Goal: Task Accomplishment & Management: Manage account settings

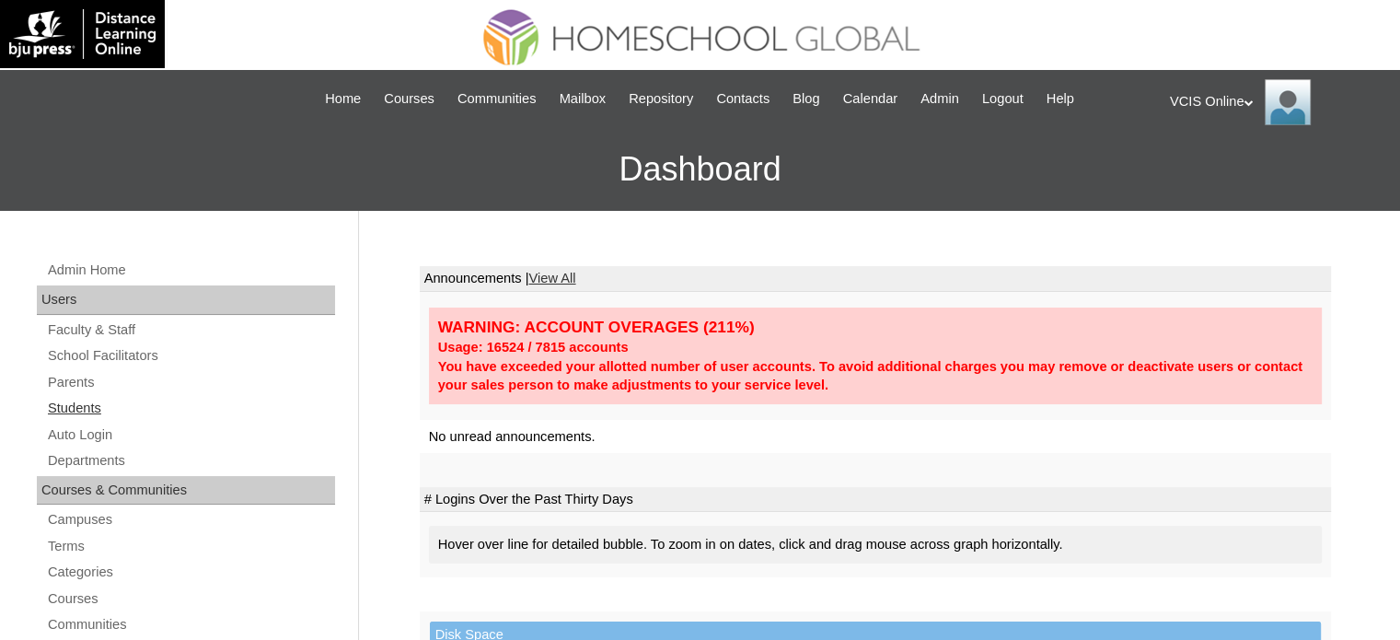
click at [74, 401] on link "Students" at bounding box center [190, 408] width 289 height 23
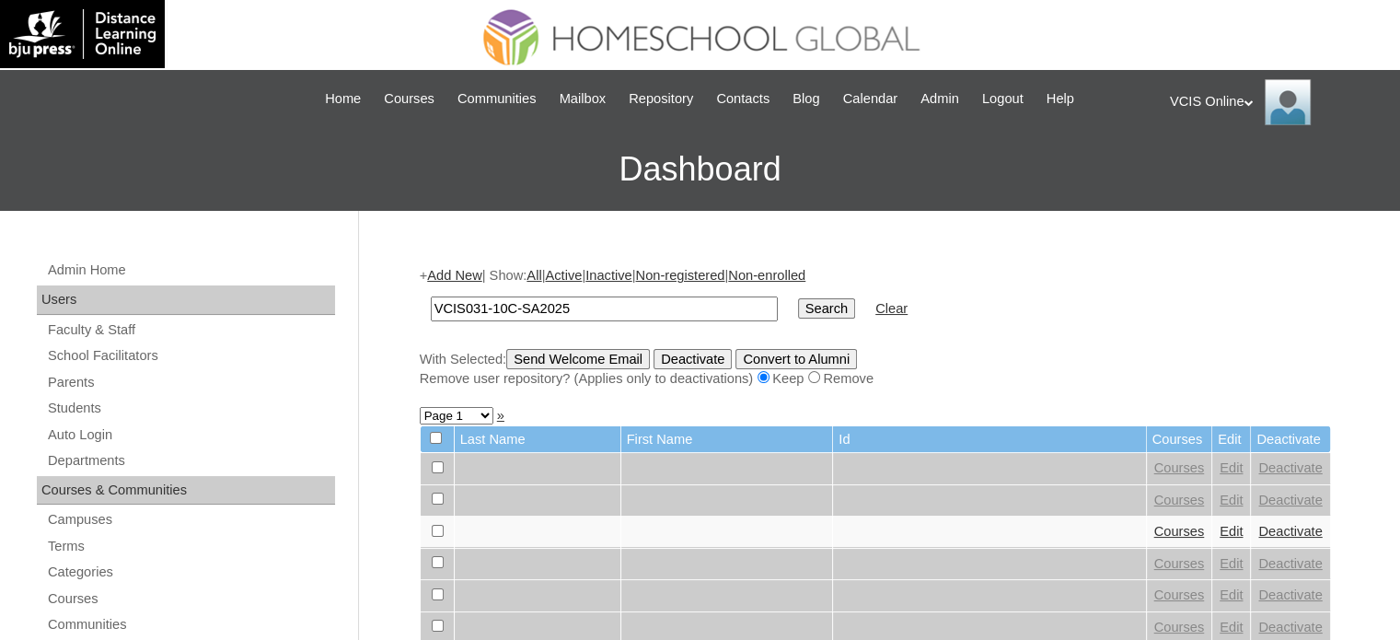
type input "VCIS031-10C-SA2025"
click at [798, 298] on input "Search" at bounding box center [826, 308] width 57 height 20
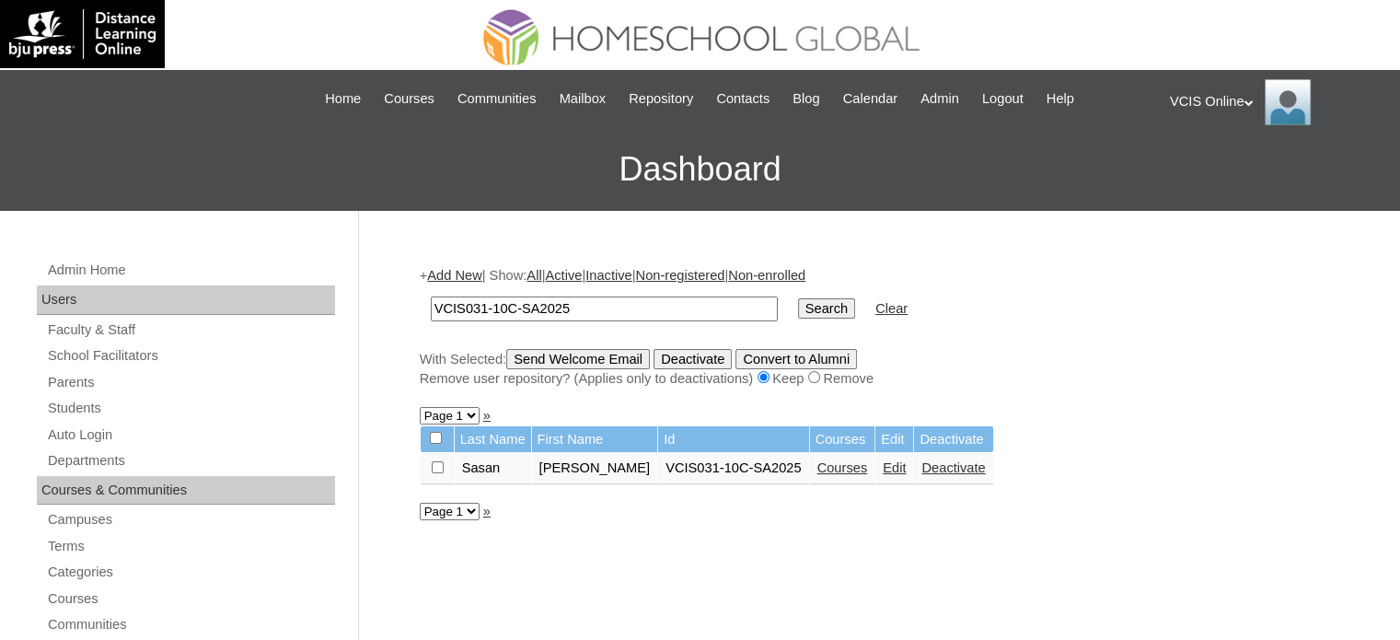
click at [817, 463] on link "Courses" at bounding box center [842, 467] width 51 height 15
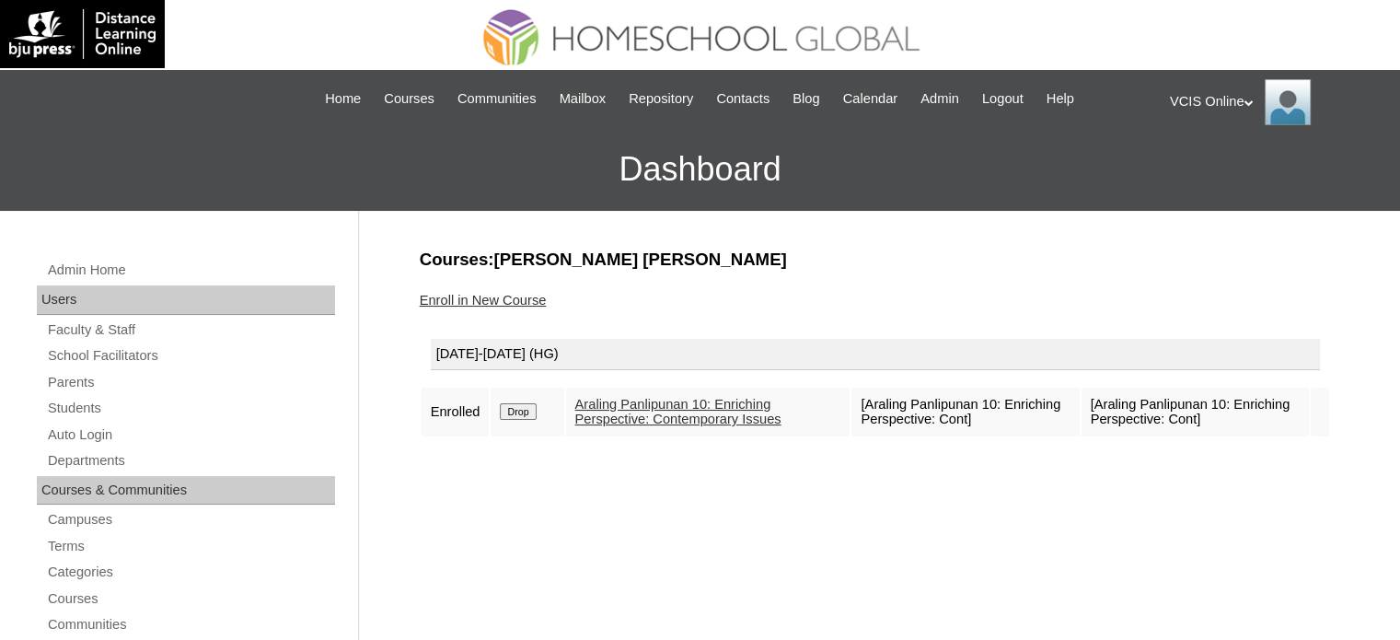
click at [491, 295] on link "Enroll in New Course" at bounding box center [483, 300] width 127 height 15
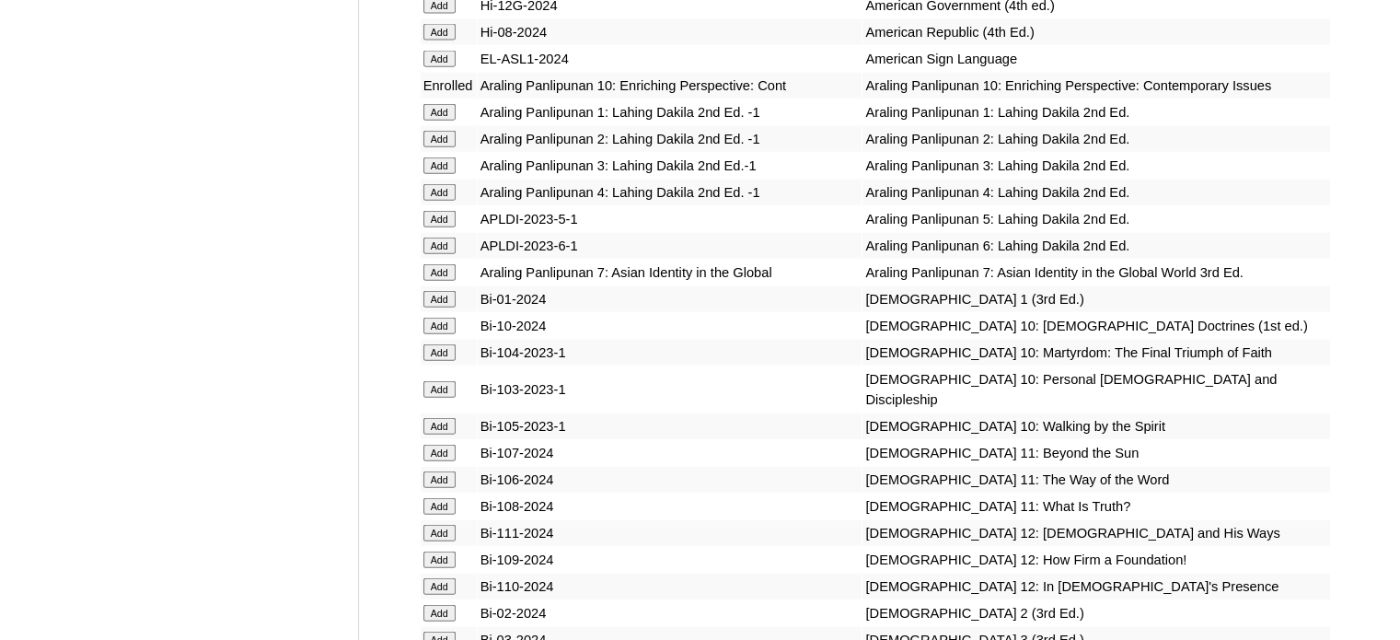
scroll to position [4344, 0]
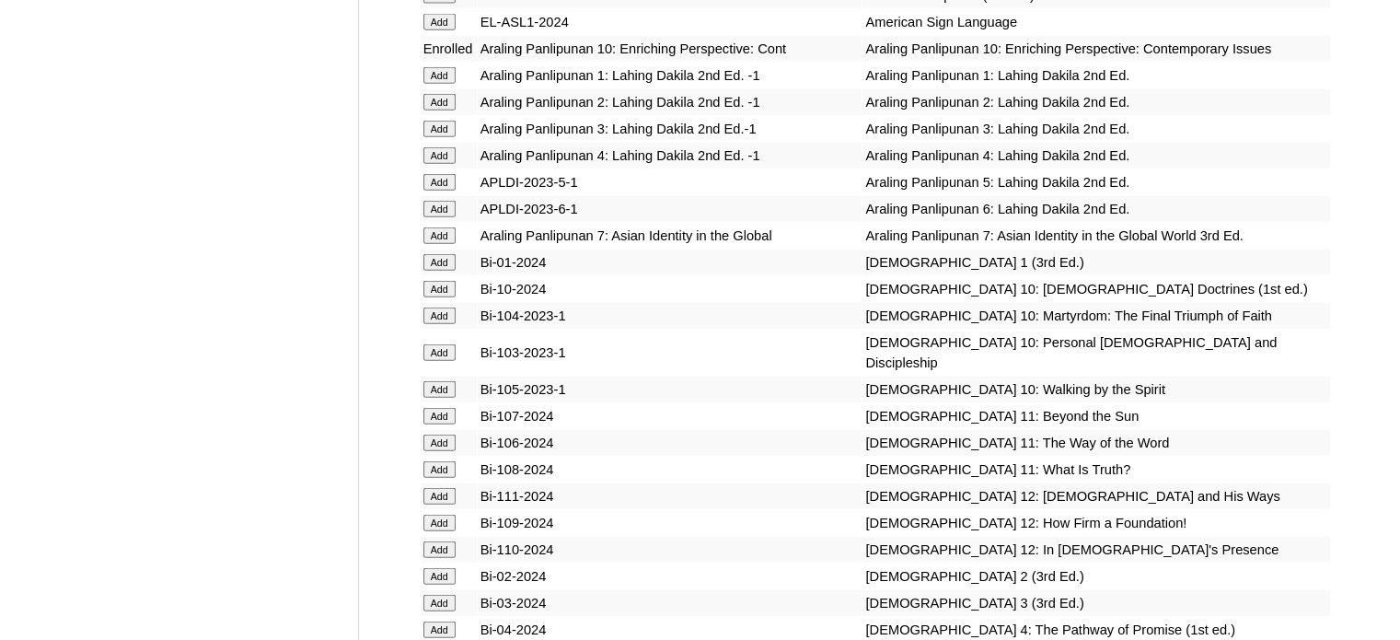
click at [440, 297] on input "Add" at bounding box center [439, 289] width 32 height 17
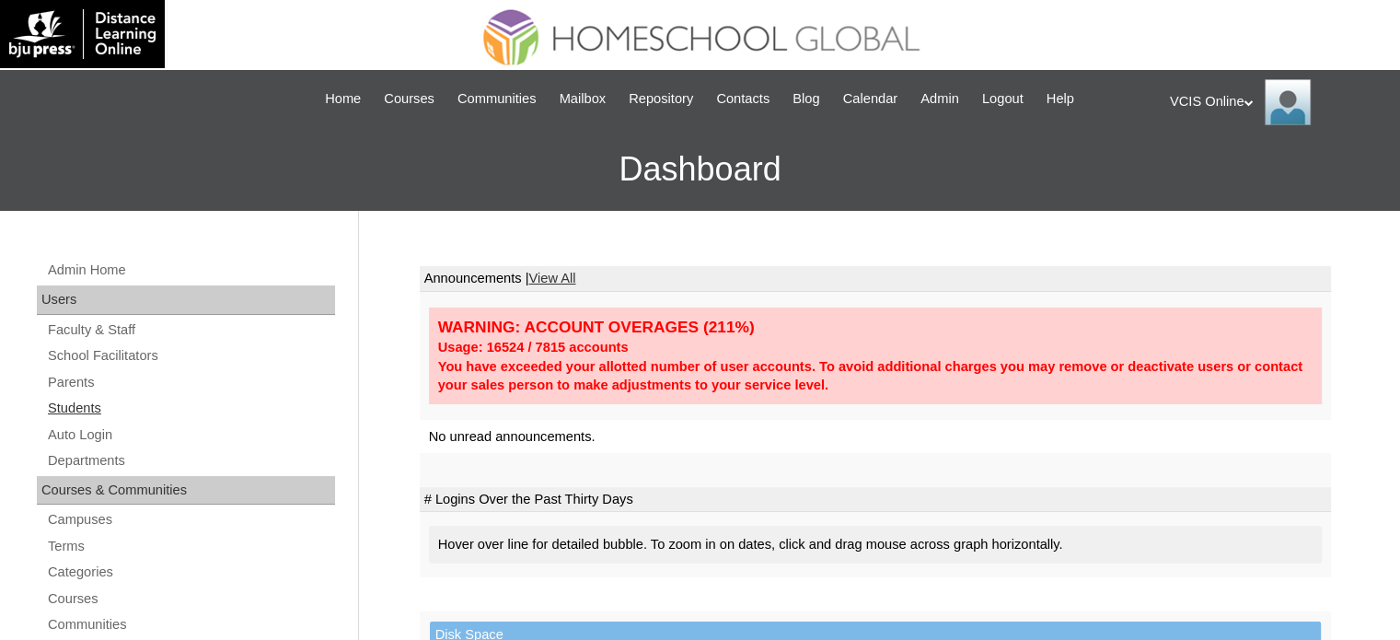
click at [79, 404] on link "Students" at bounding box center [190, 408] width 289 height 23
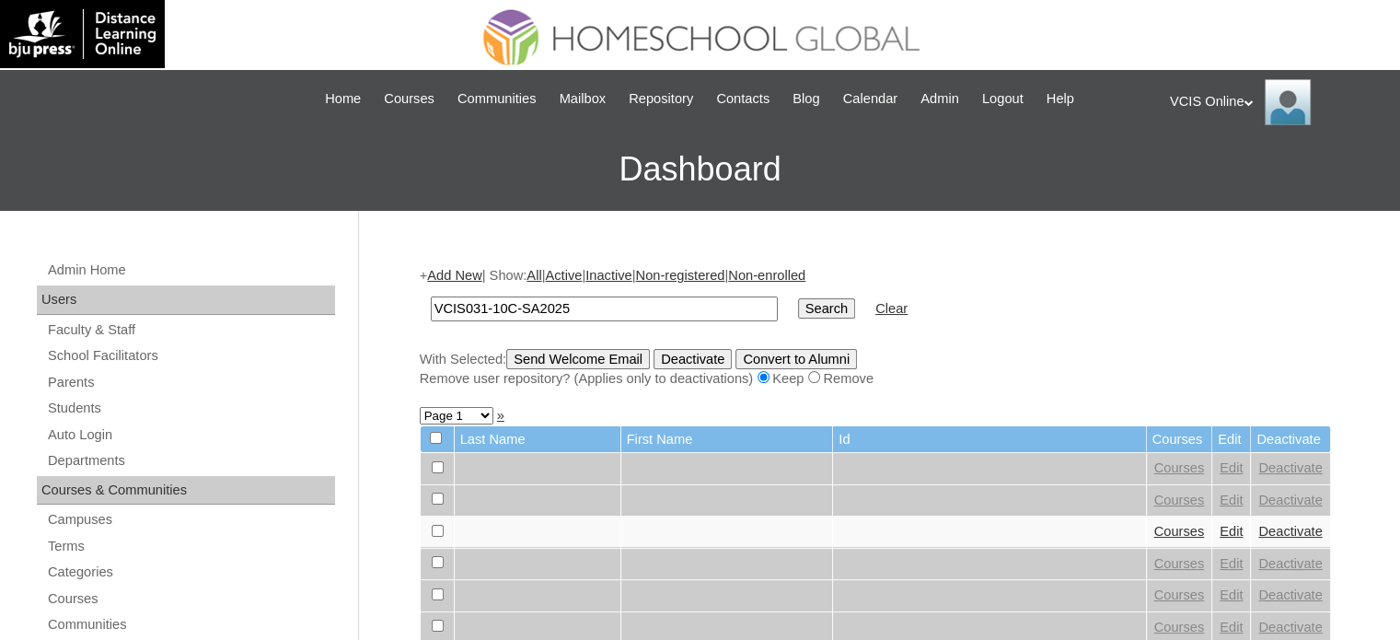
type input "VCIS031-10C-SA2025"
click at [798, 298] on input "Search" at bounding box center [826, 308] width 57 height 20
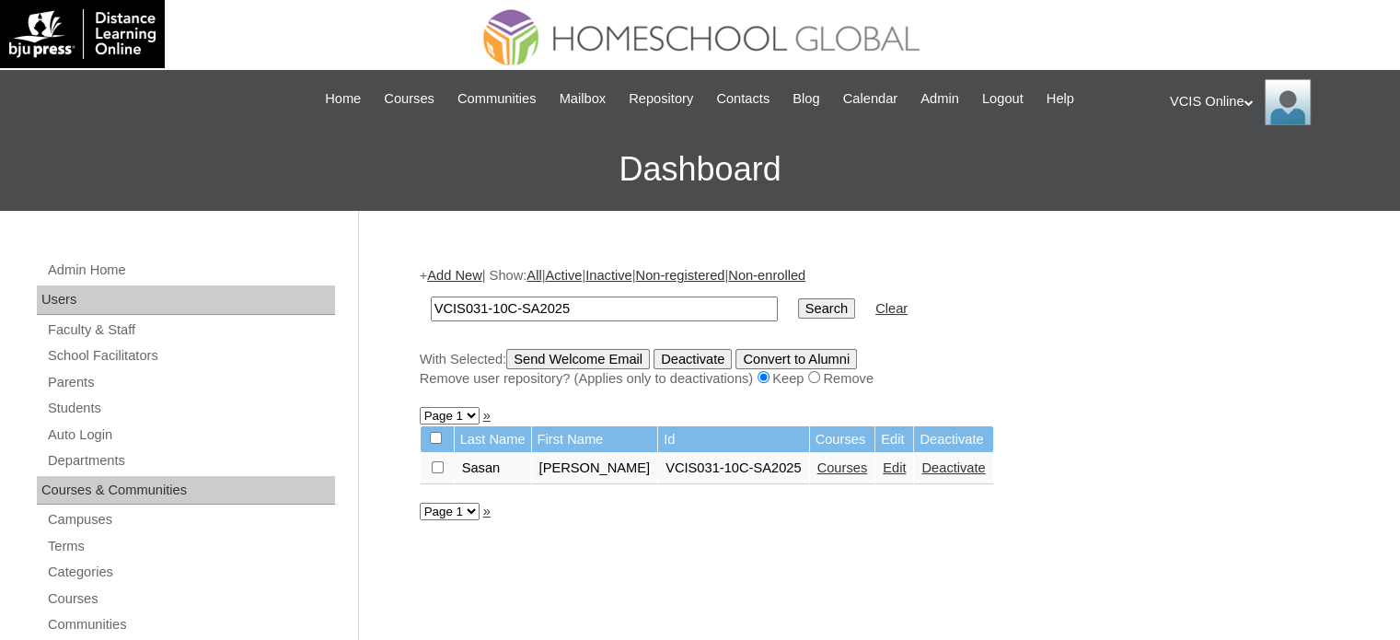
click at [817, 466] on link "Courses" at bounding box center [842, 467] width 51 height 15
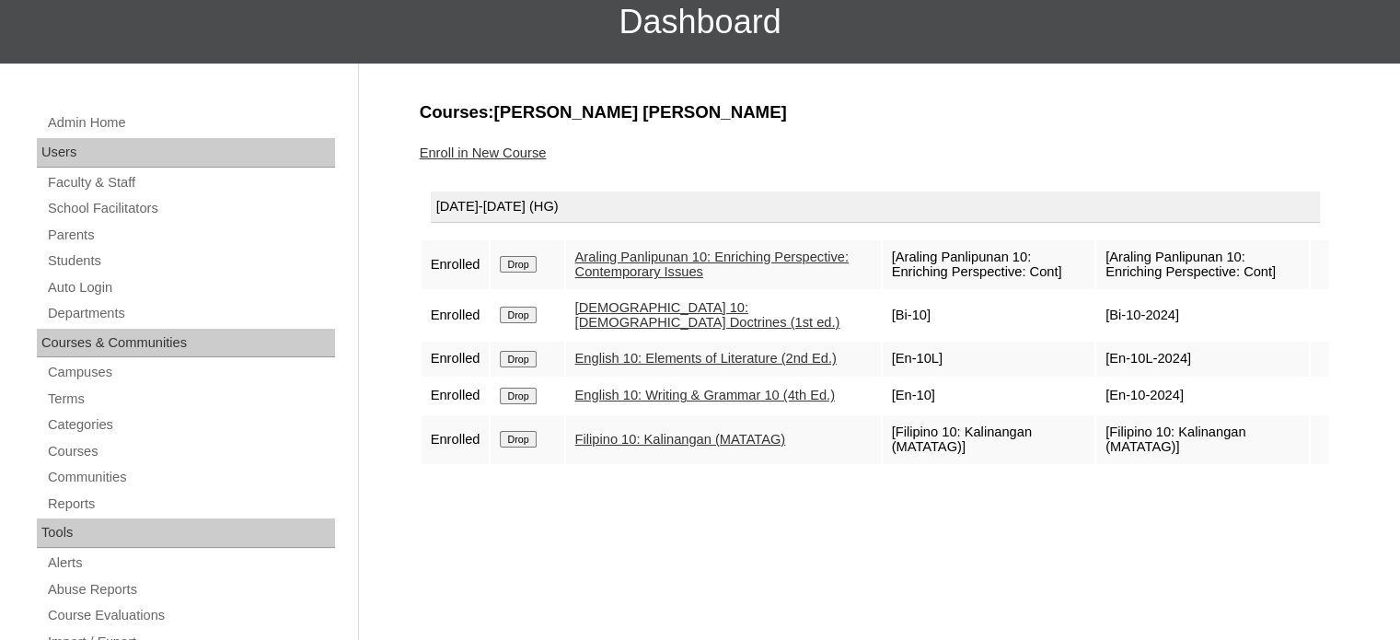
scroll to position [128, 0]
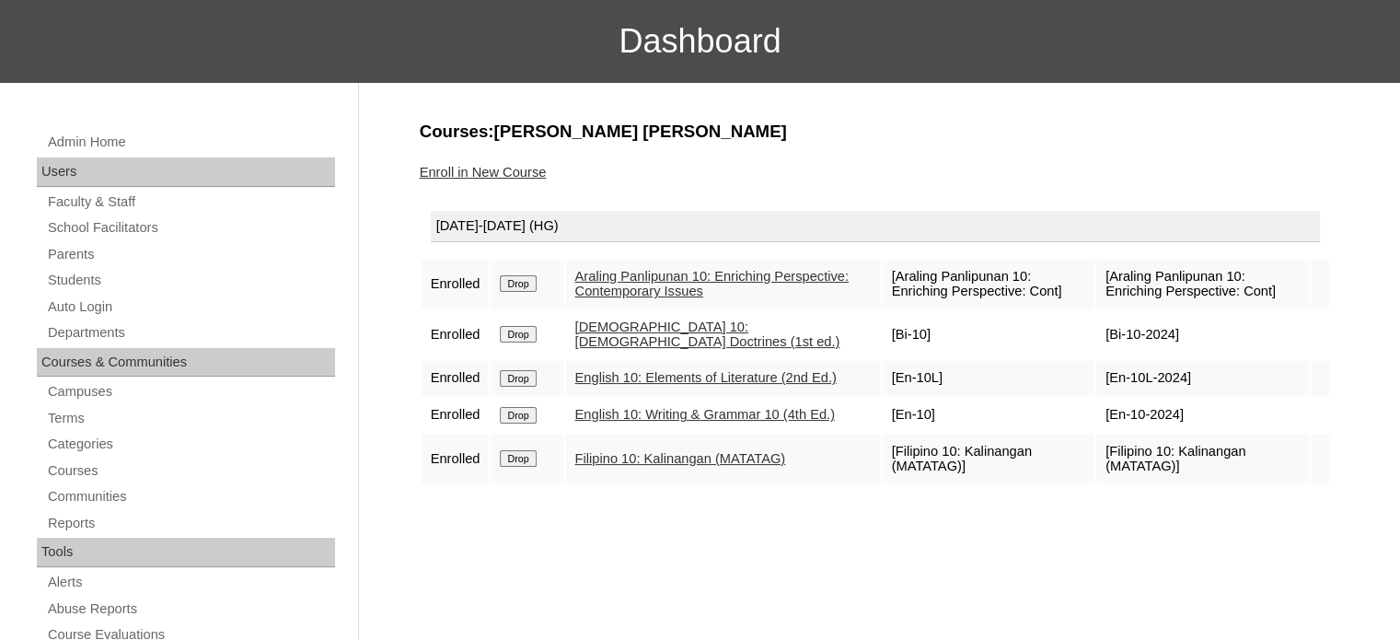
click at [525, 165] on link "Enroll in New Course" at bounding box center [483, 172] width 127 height 15
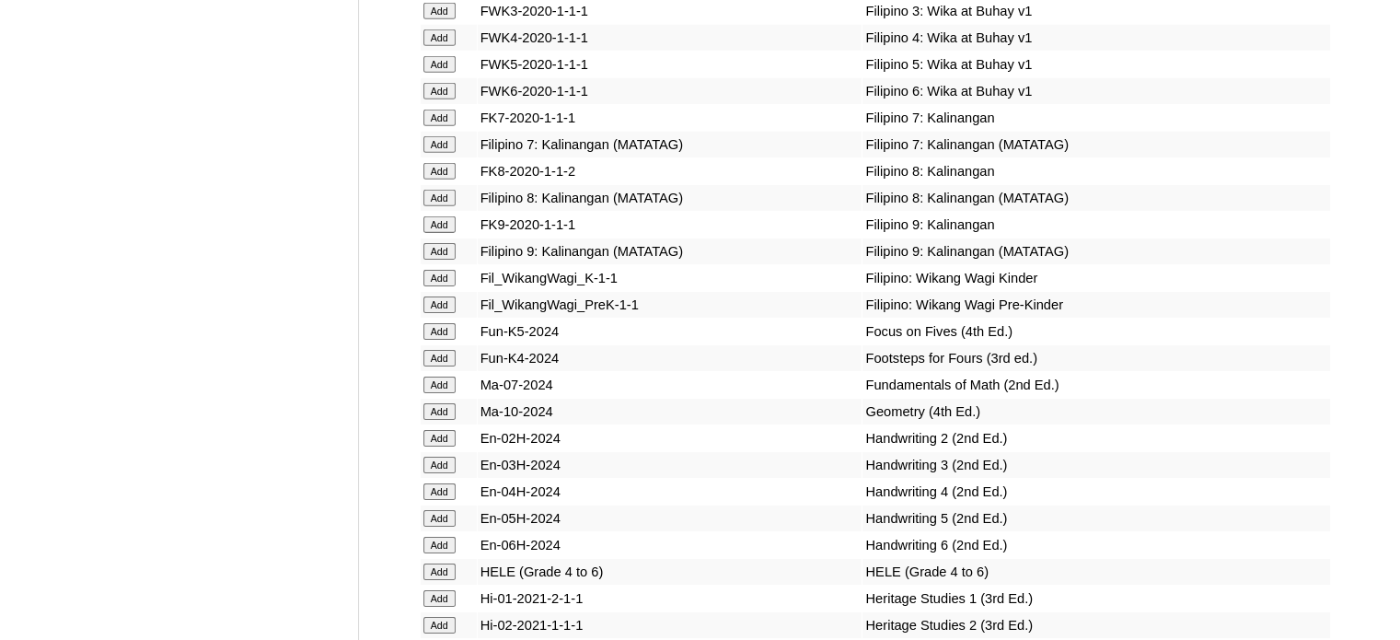
scroll to position [5927, 0]
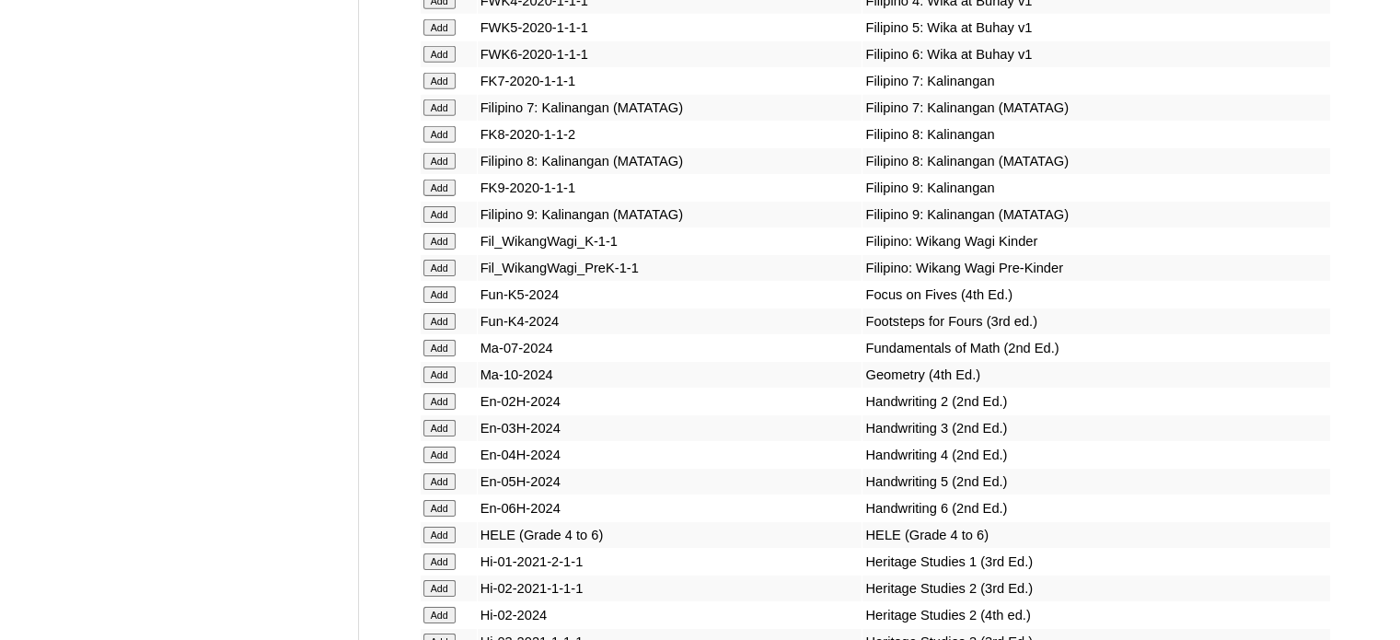
click at [445, 383] on input "Add" at bounding box center [439, 374] width 32 height 17
click at [1123, 387] on td "Geometry (4th Ed.)" at bounding box center [1095, 375] width 467 height 26
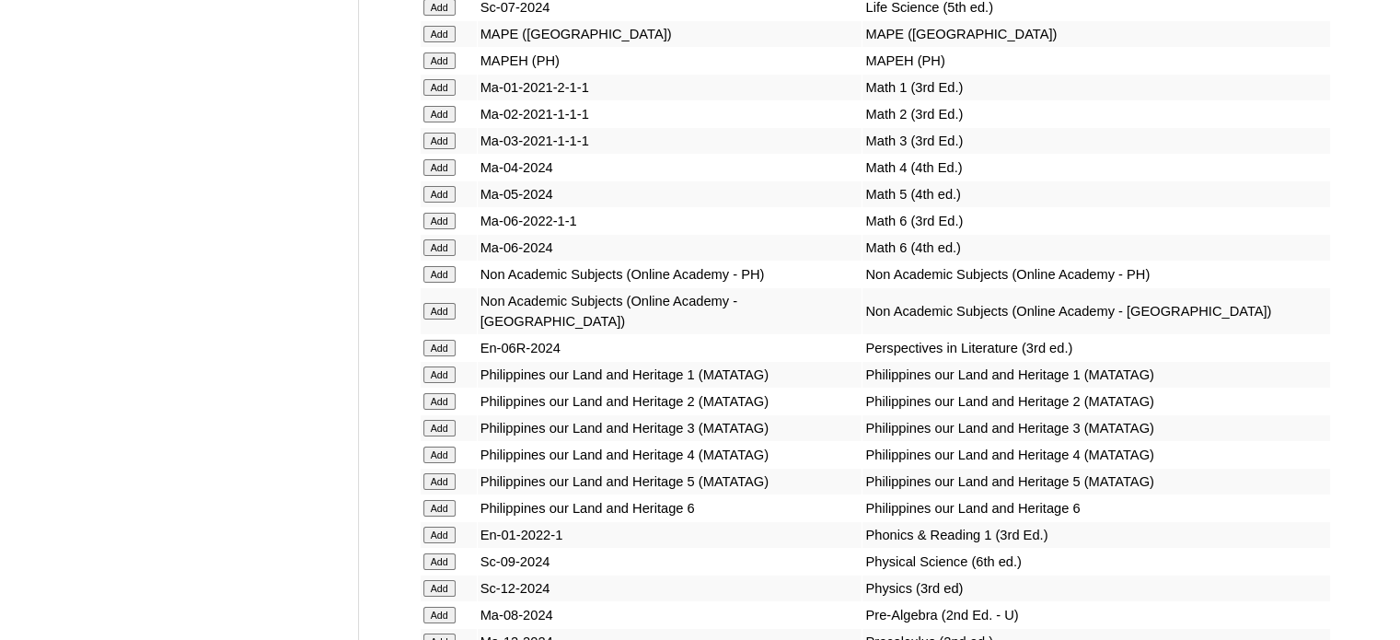
scroll to position [6921, 0]
